Goal: Information Seeking & Learning: Learn about a topic

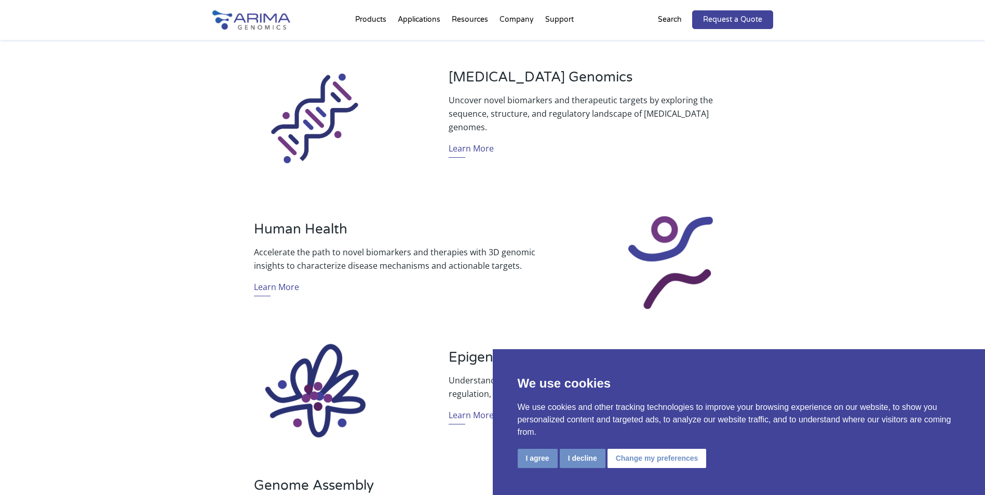
scroll to position [540, 0]
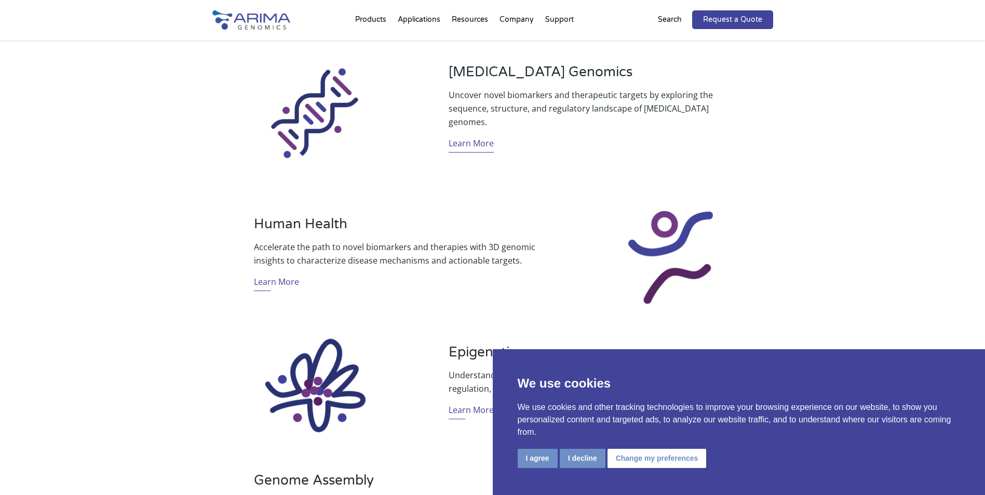
click at [457, 142] on link "Learn More" at bounding box center [471, 145] width 45 height 16
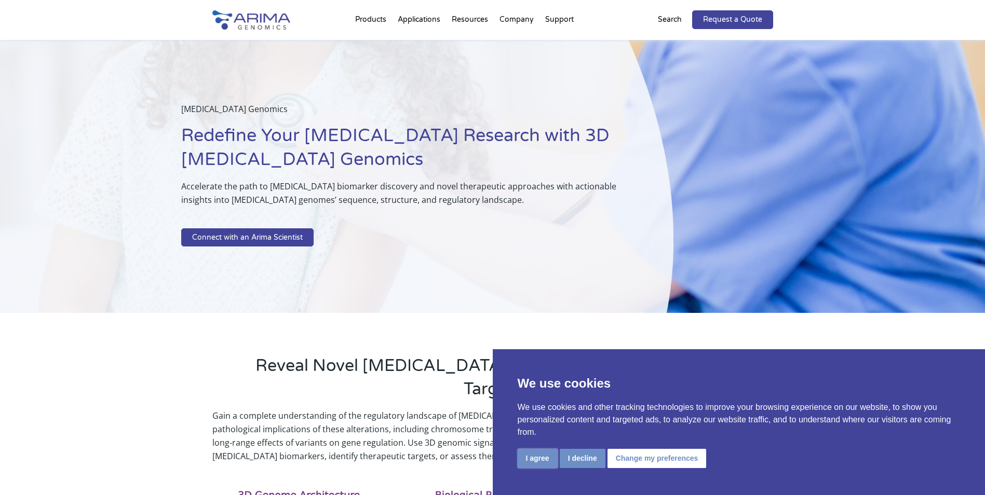
click at [540, 457] on button "I agree" at bounding box center [538, 458] width 40 height 19
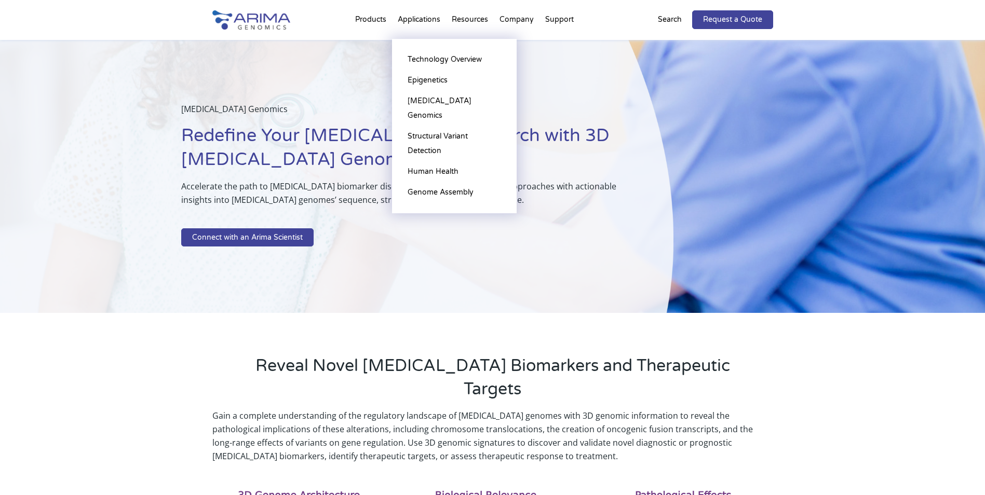
click at [428, 23] on li "Applications Technology Overview Epigenetics Cancer Genomics Structural Variant…" at bounding box center [419, 21] width 54 height 35
click at [434, 59] on link "Technology Overview" at bounding box center [454, 59] width 104 height 21
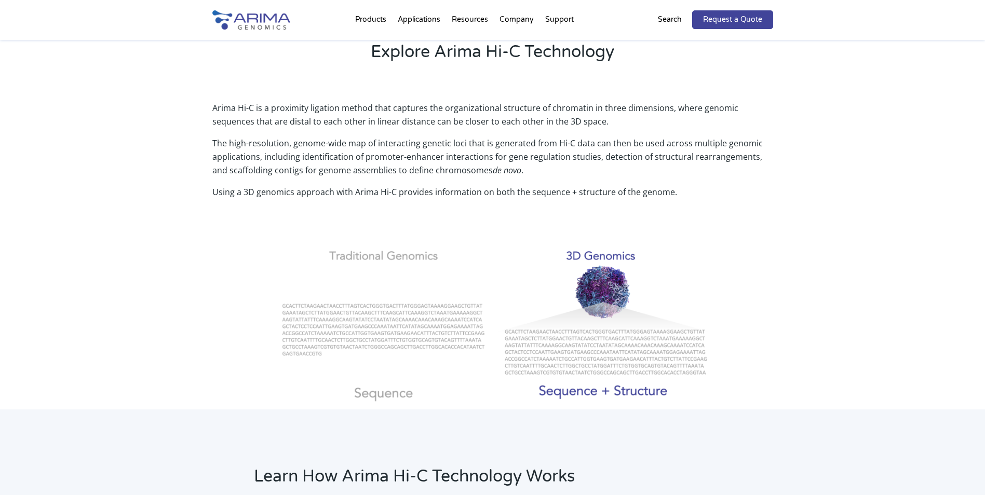
scroll to position [291, 0]
